Goal: Check status

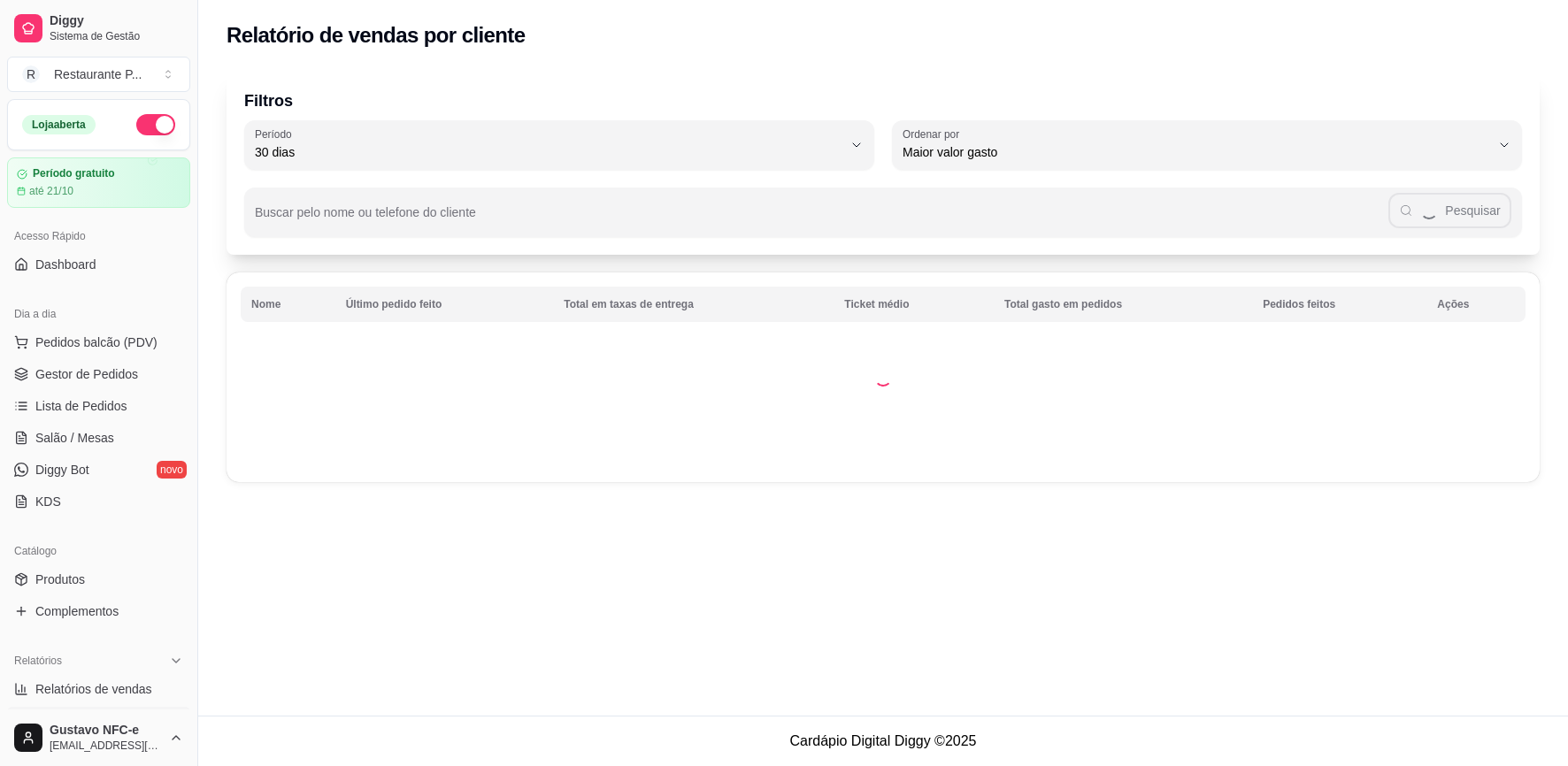
select select "30"
select select "HIGHEST_TOTAL_SPENT_WITH_ORDERS"
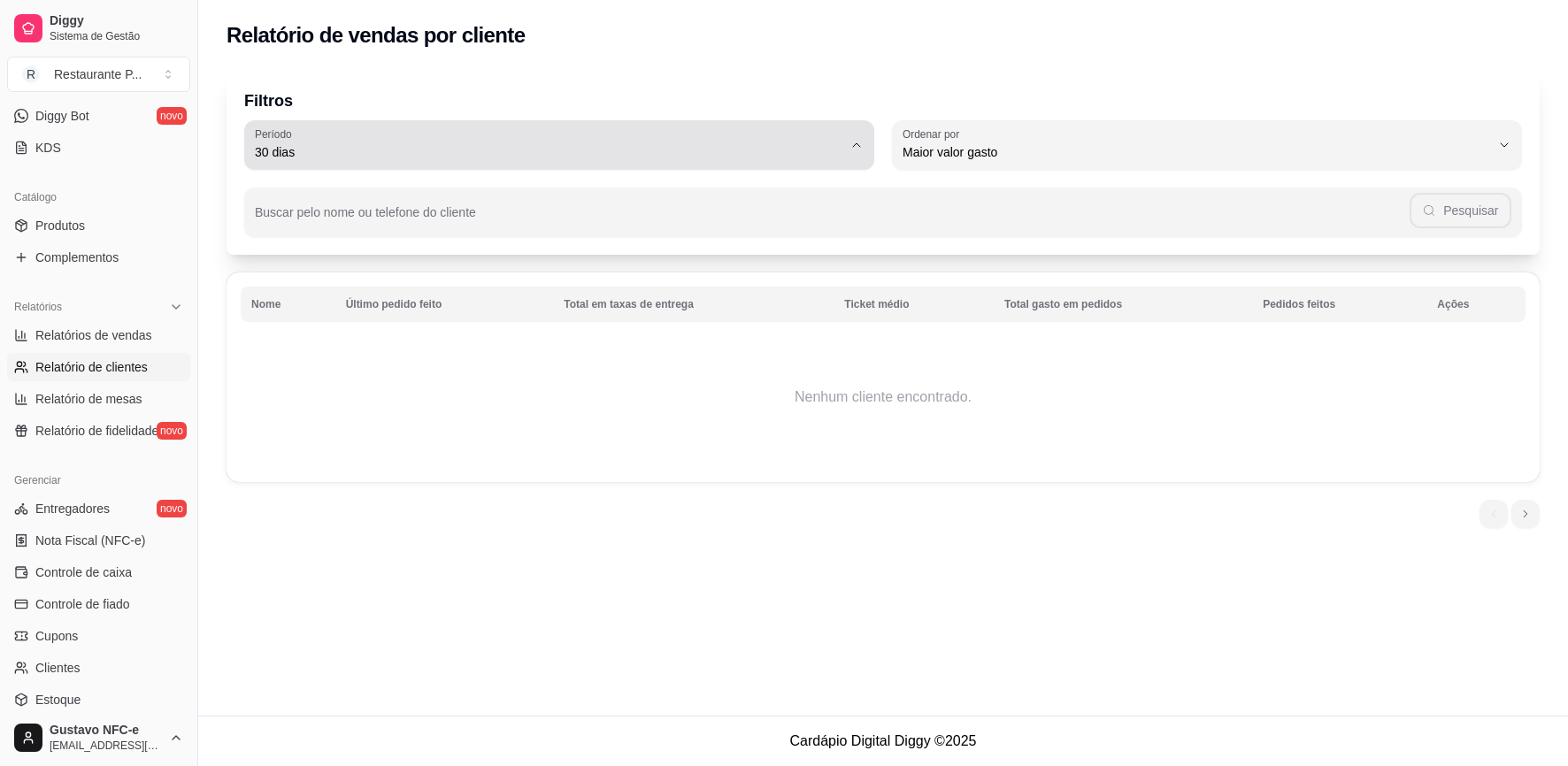
click at [562, 153] on span "30 dias" at bounding box center [548, 152] width 588 height 17
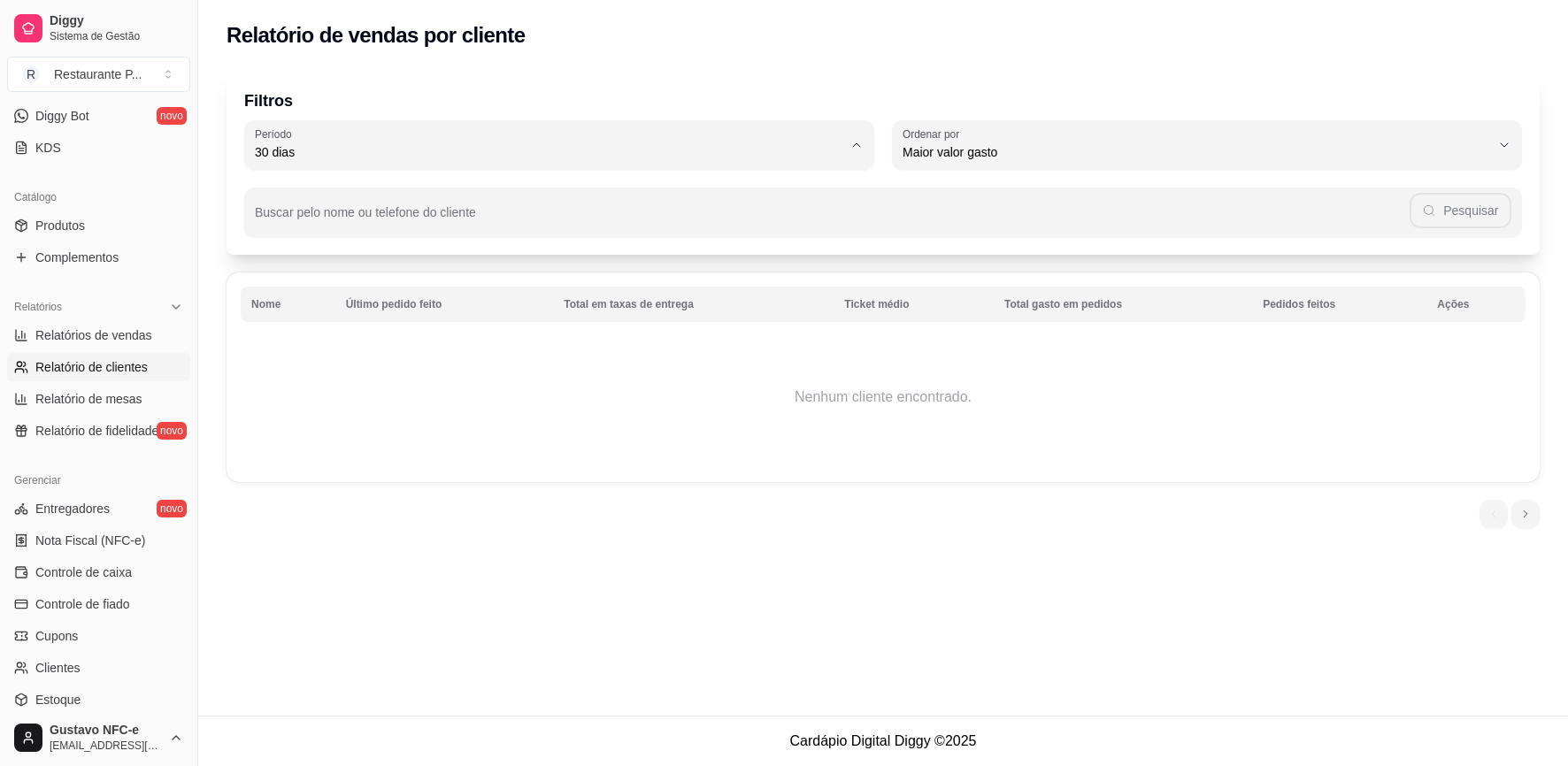
click at [301, 376] on span "60 dias" at bounding box center [551, 368] width 561 height 17
type input "60"
select select "60"
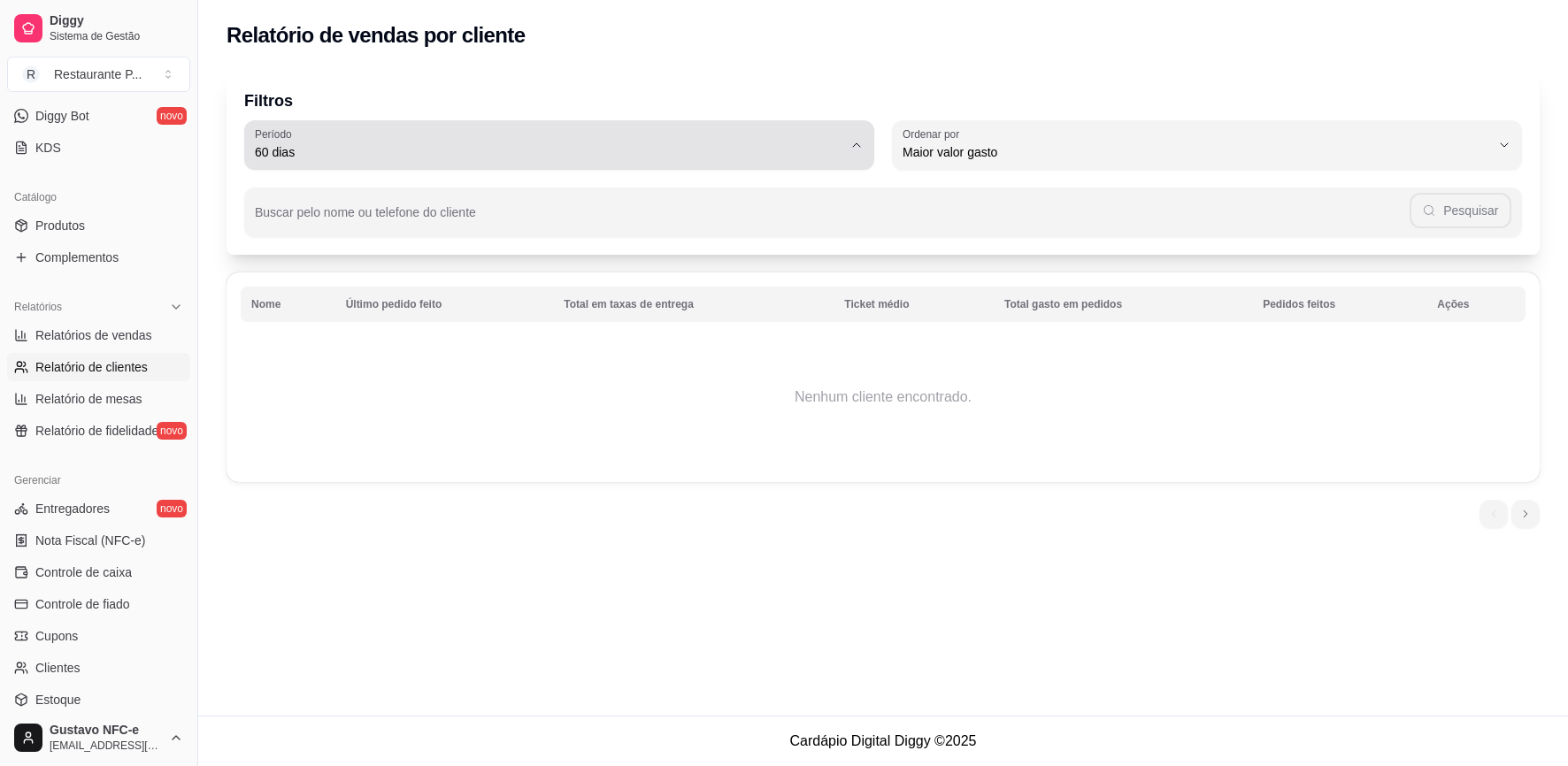
click at [606, 154] on span "60 dias" at bounding box center [548, 152] width 588 height 17
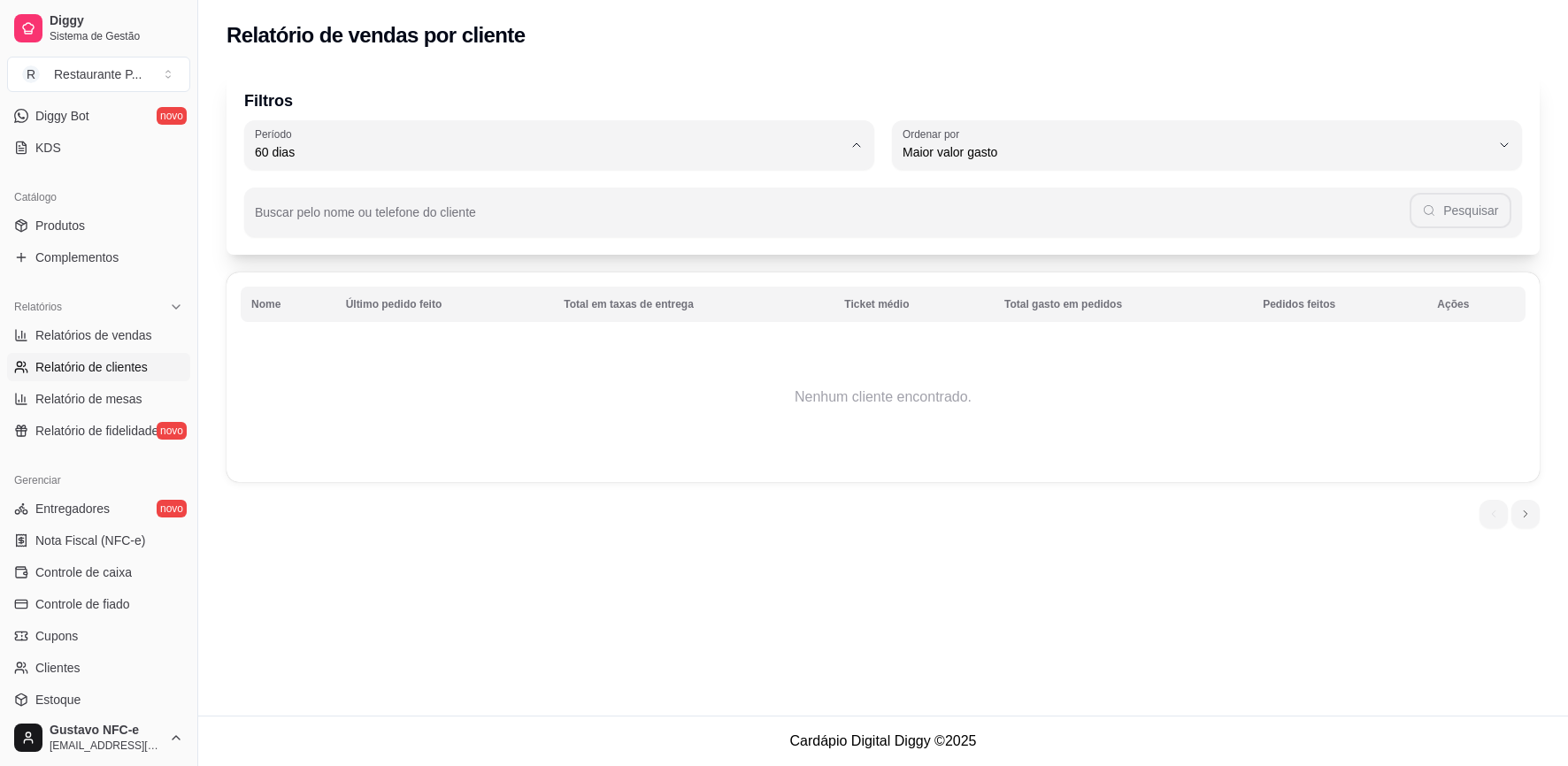
click at [489, 374] on span "60 dias" at bounding box center [551, 368] width 561 height 17
type input "0"
select select "0"
